Goal: Obtain resource: Obtain resource

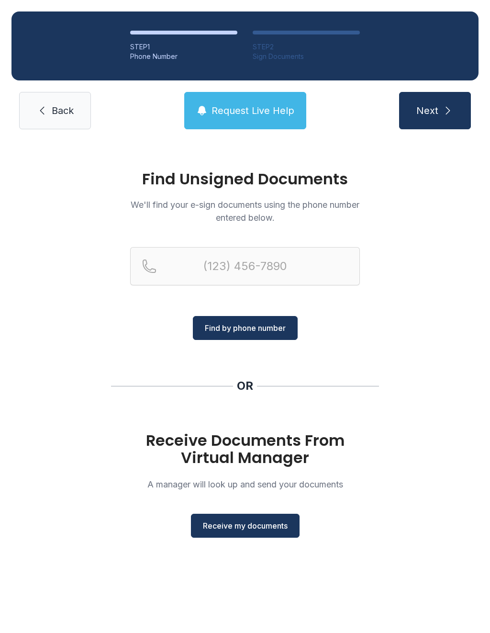
click at [229, 517] on button "Receive my documents" at bounding box center [245, 526] width 109 height 24
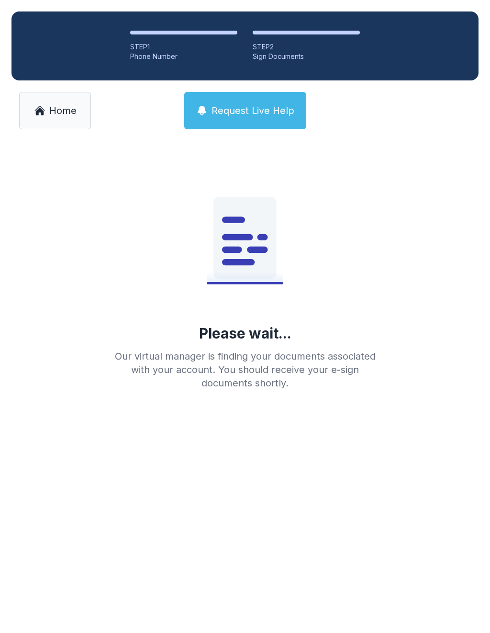
click at [51, 119] on link "Home" at bounding box center [55, 110] width 72 height 37
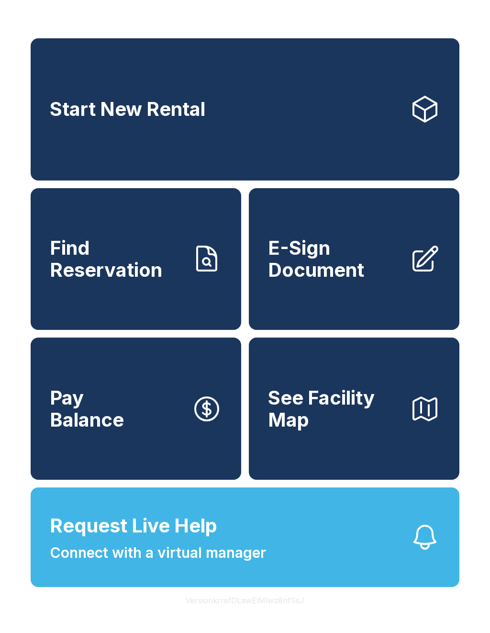
click at [326, 264] on span "E-Sign Document" at bounding box center [335, 259] width 134 height 44
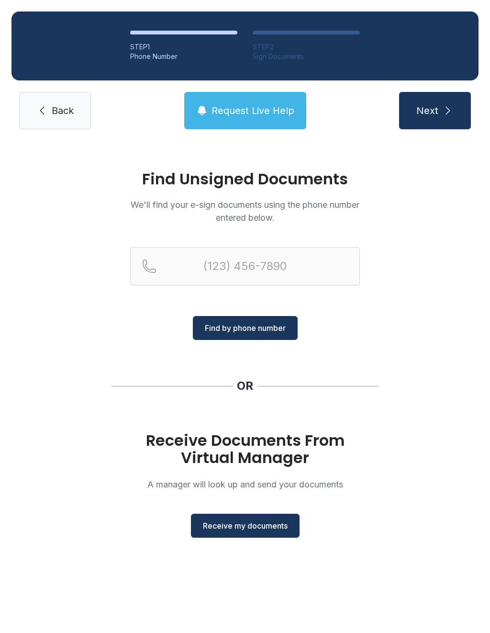
click at [213, 528] on span "Receive my documents" at bounding box center [245, 525] width 85 height 11
